Goal: Task Accomplishment & Management: Use online tool/utility

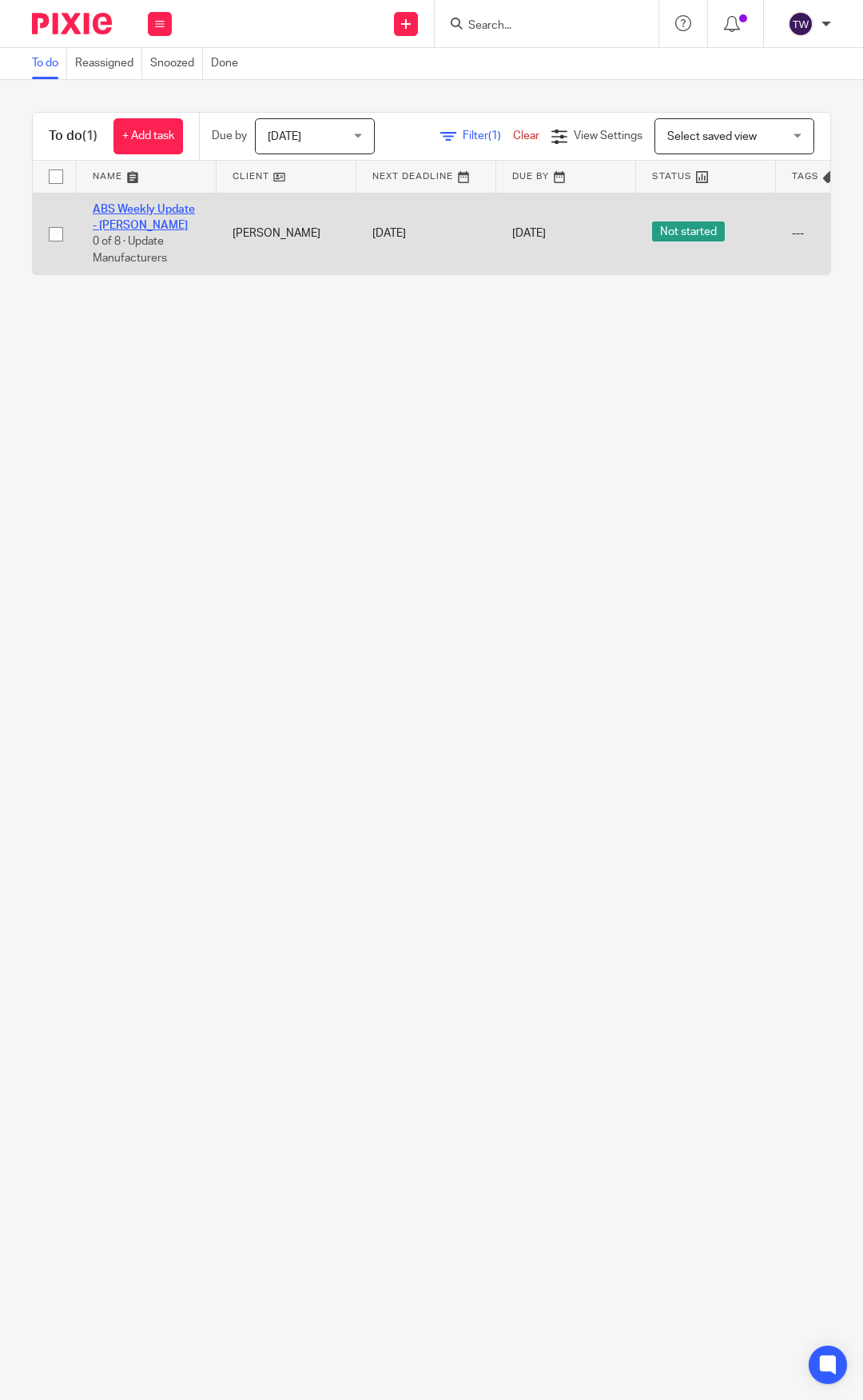
click at [123, 204] on link "ABS Weekly Update - [PERSON_NAME]" at bounding box center [144, 218] width 102 height 27
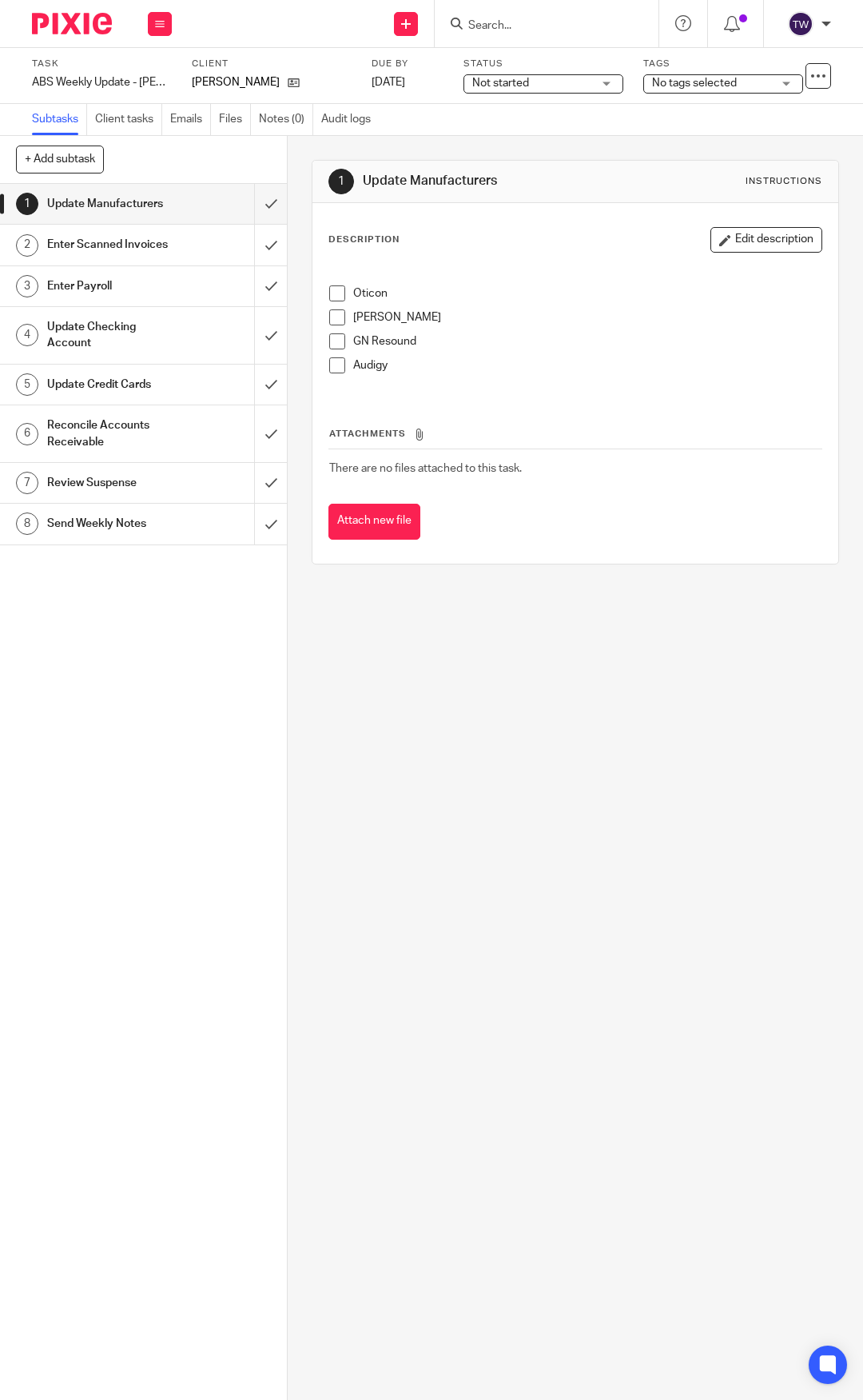
click at [336, 289] on span at bounding box center [338, 294] width 16 height 16
click at [336, 314] on span at bounding box center [338, 318] width 16 height 16
click at [334, 336] on span at bounding box center [338, 341] width 16 height 16
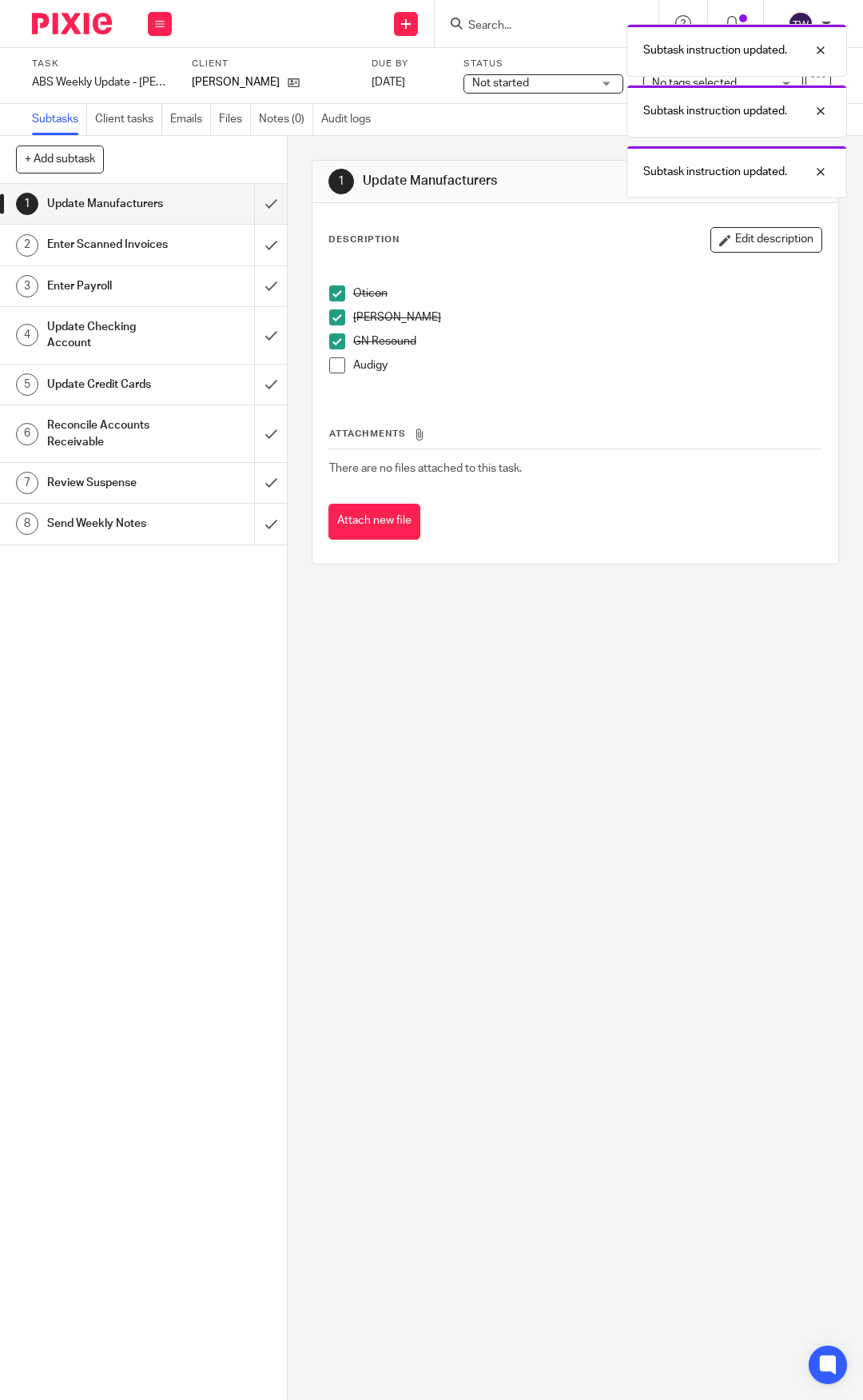
click at [331, 358] on span at bounding box center [338, 366] width 16 height 16
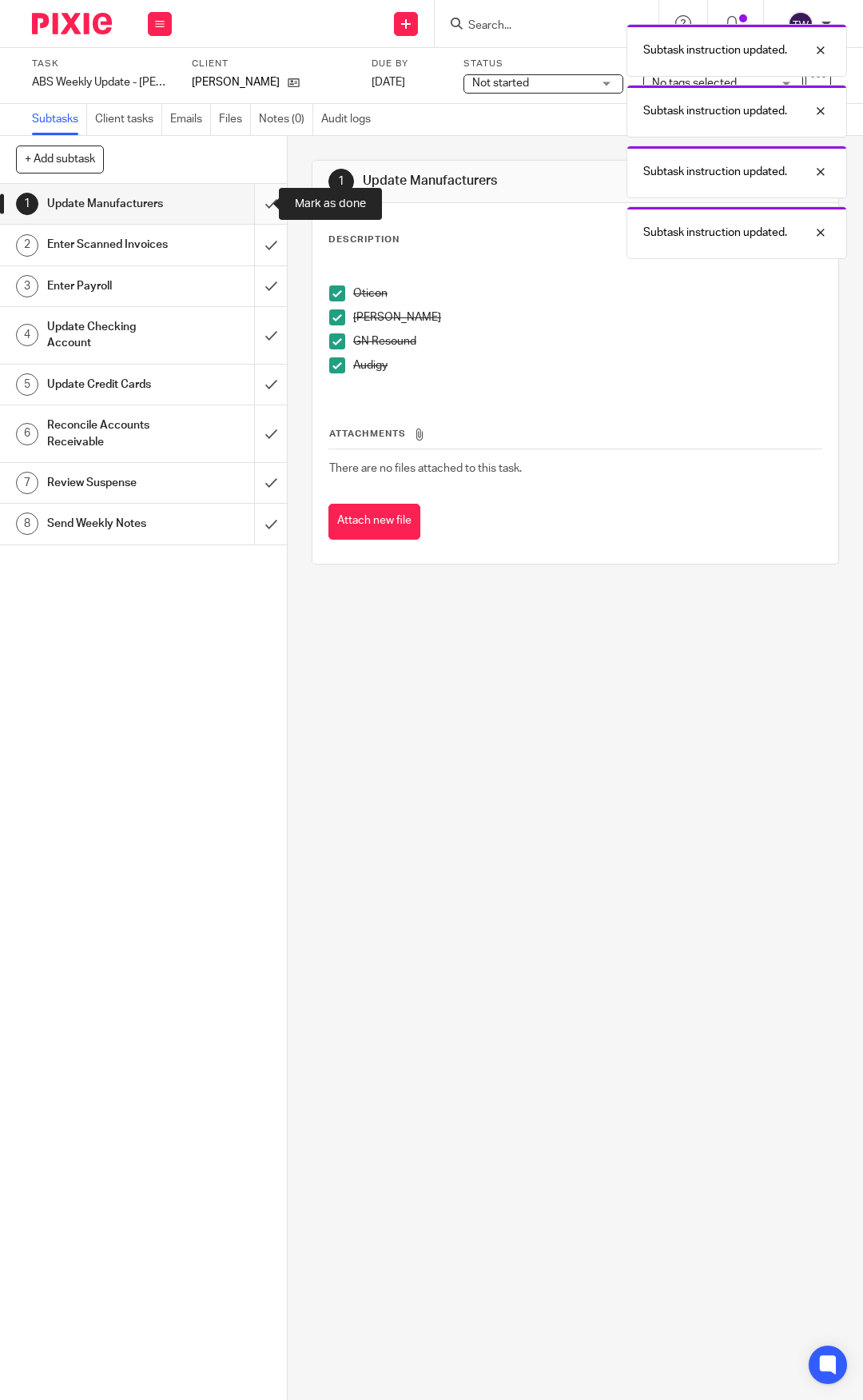
click at [257, 202] on input "submit" at bounding box center [143, 204] width 287 height 40
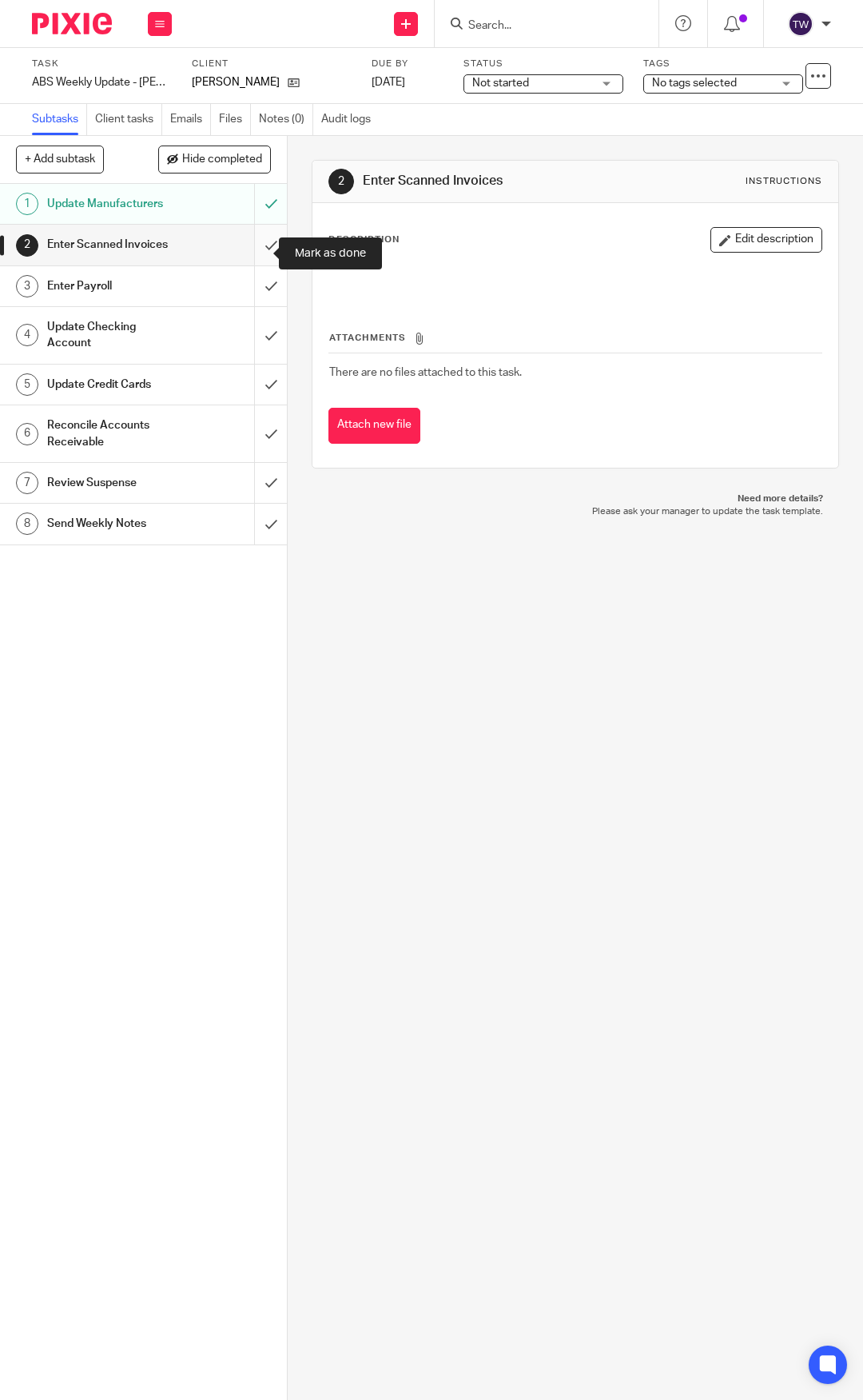
click at [253, 247] on input "submit" at bounding box center [143, 245] width 287 height 40
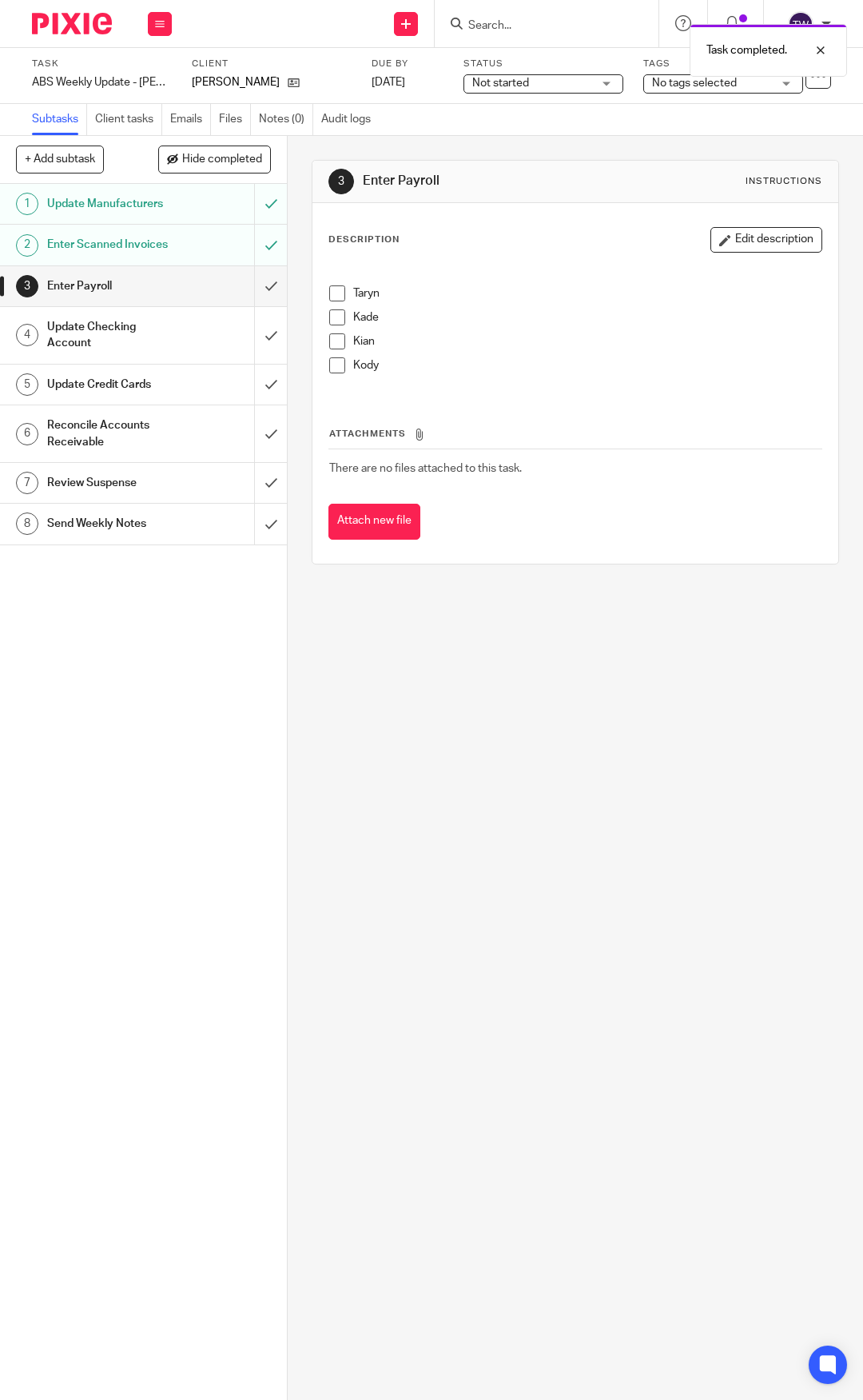
click at [337, 298] on span at bounding box center [338, 294] width 16 height 16
click at [330, 315] on span at bounding box center [338, 318] width 16 height 16
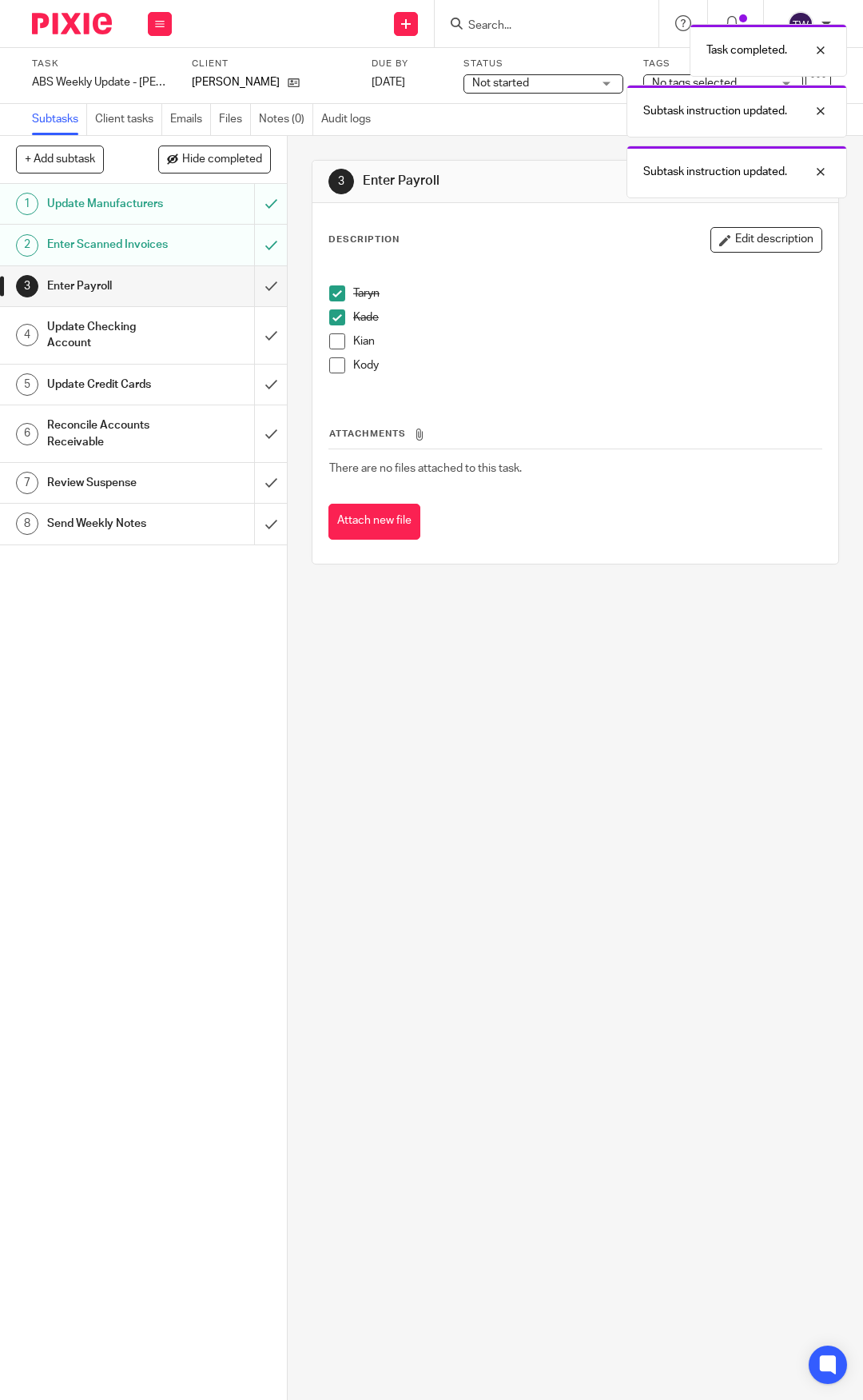
click at [330, 340] on span at bounding box center [338, 341] width 16 height 16
click at [330, 375] on li "Kody" at bounding box center [575, 370] width 492 height 24
click at [330, 365] on span at bounding box center [338, 366] width 16 height 16
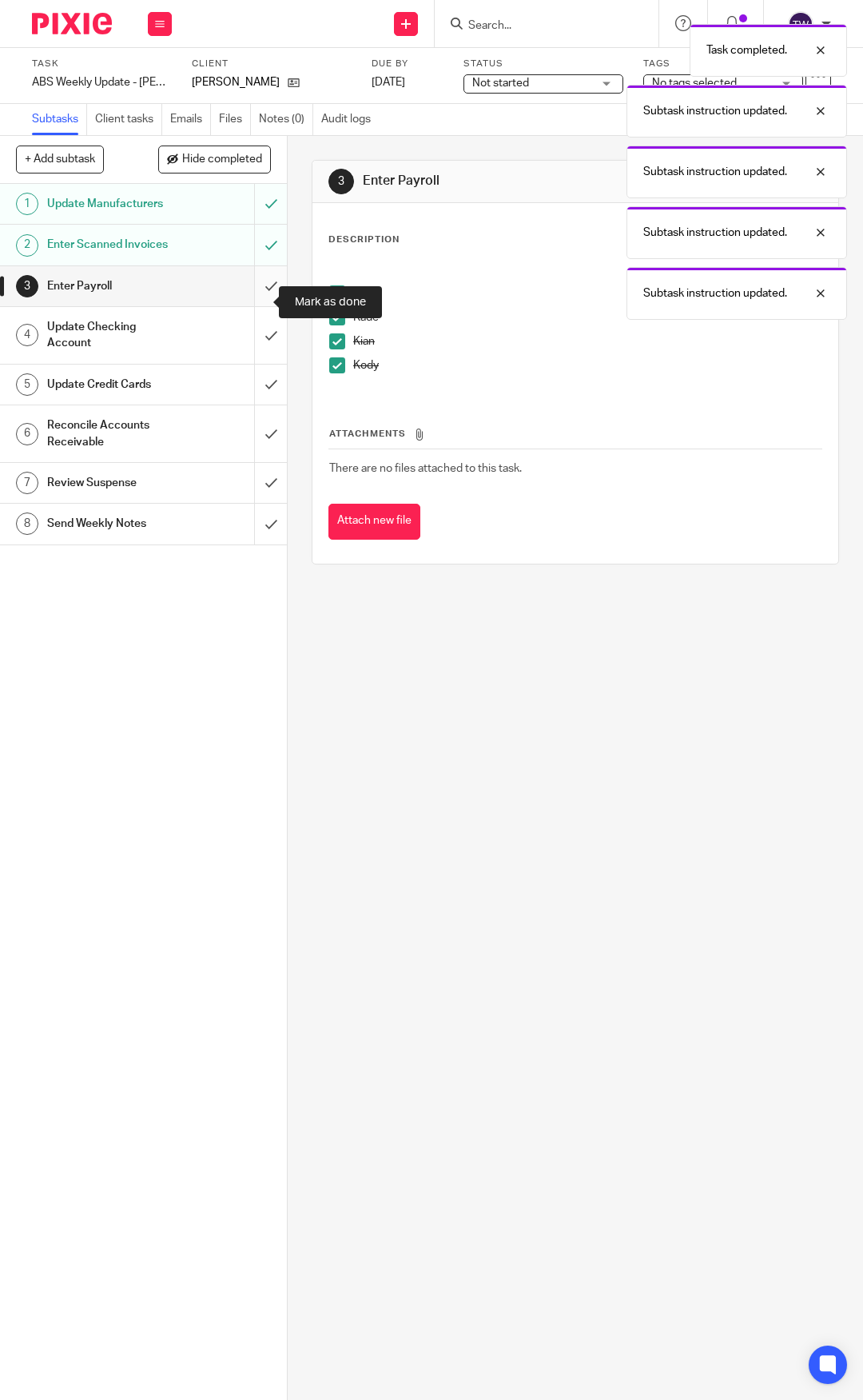
click at [262, 299] on input "submit" at bounding box center [143, 286] width 287 height 40
